Goal: Check status

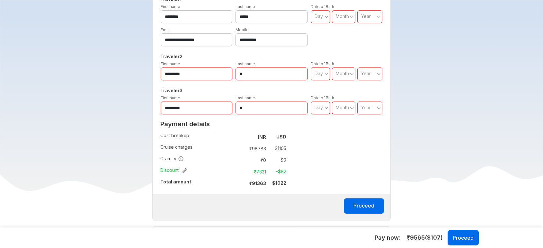
scroll to position [393, 0]
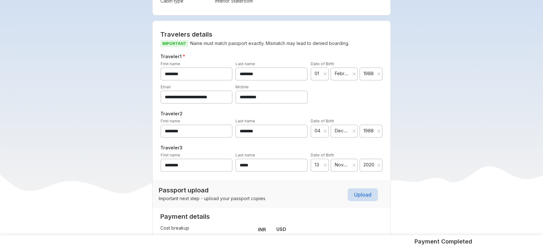
scroll to position [393, 0]
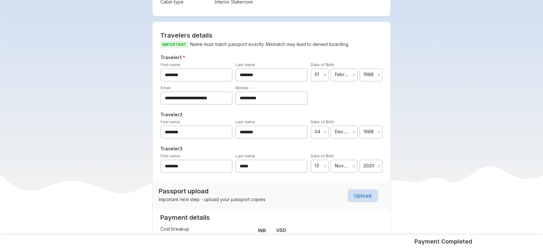
scroll to position [322, 0]
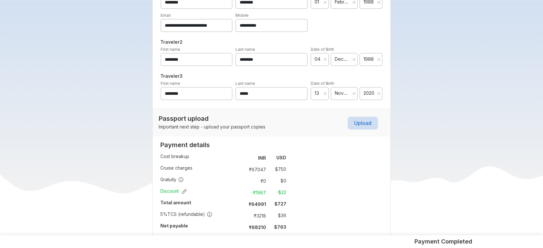
click at [373, 92] on span "2020" at bounding box center [370, 93] width 12 height 6
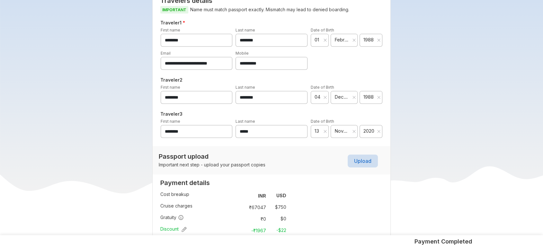
scroll to position [250, 0]
